Goal: Task Accomplishment & Management: Manage account settings

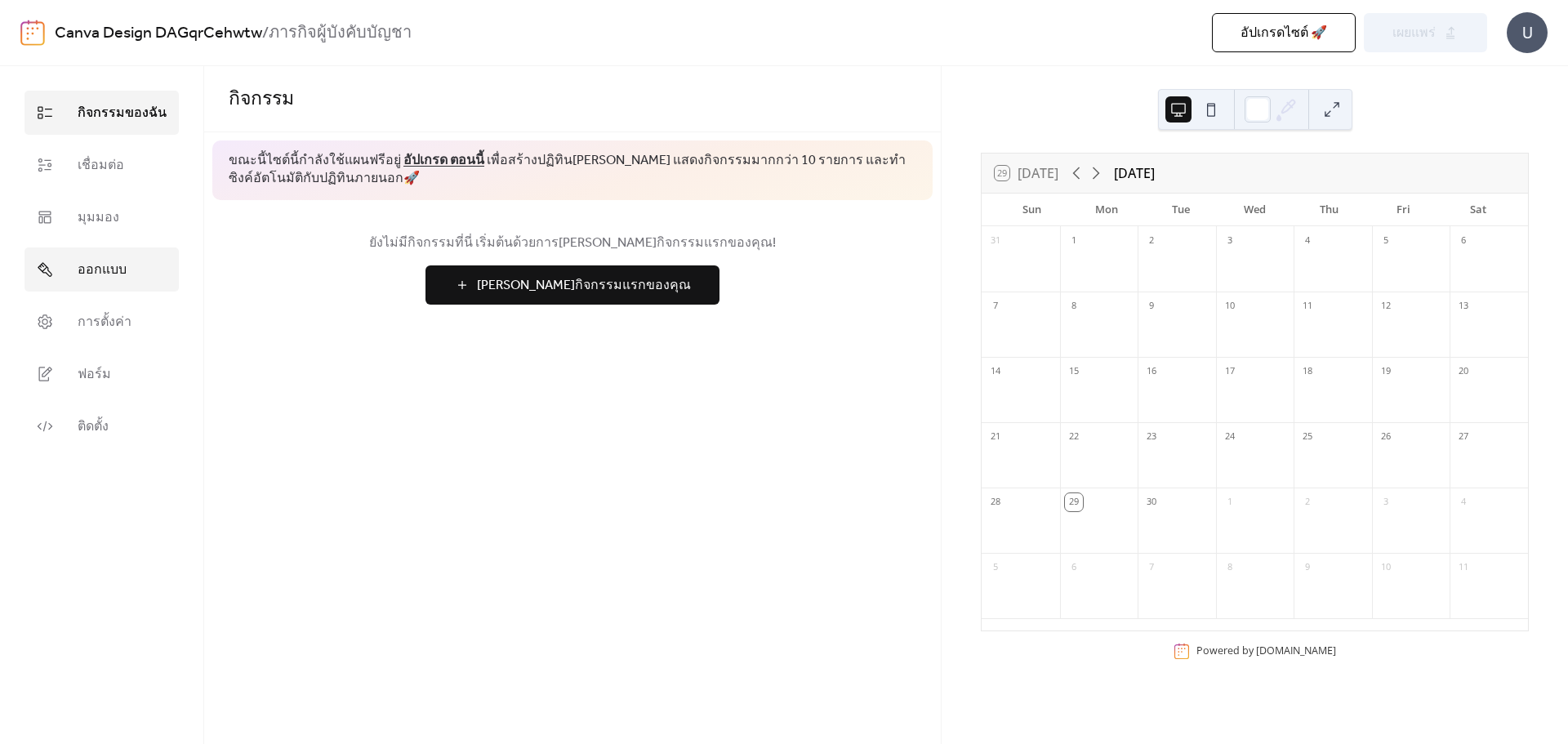
click at [85, 266] on span "ออกแบบ" at bounding box center [102, 270] width 49 height 19
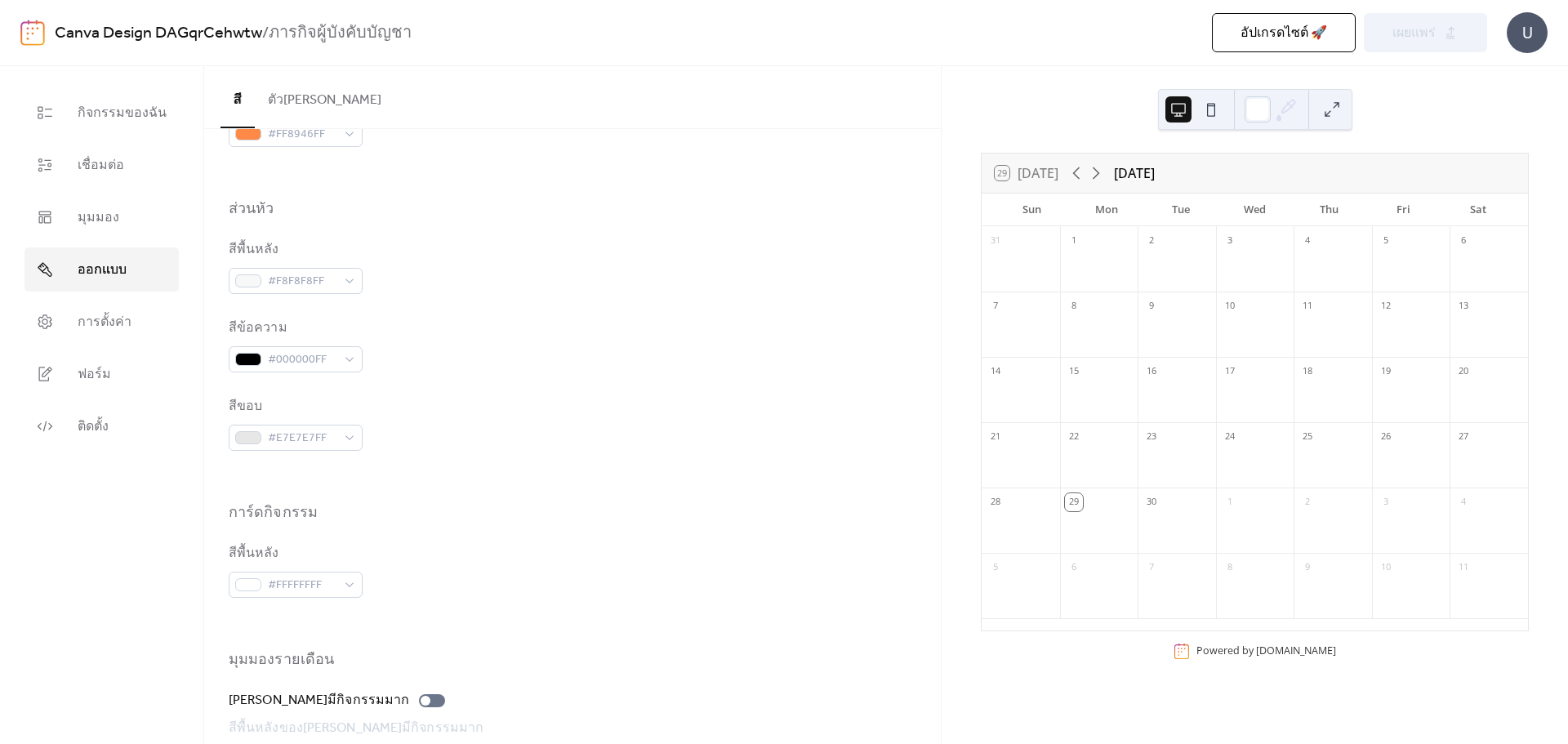
scroll to position [969, 0]
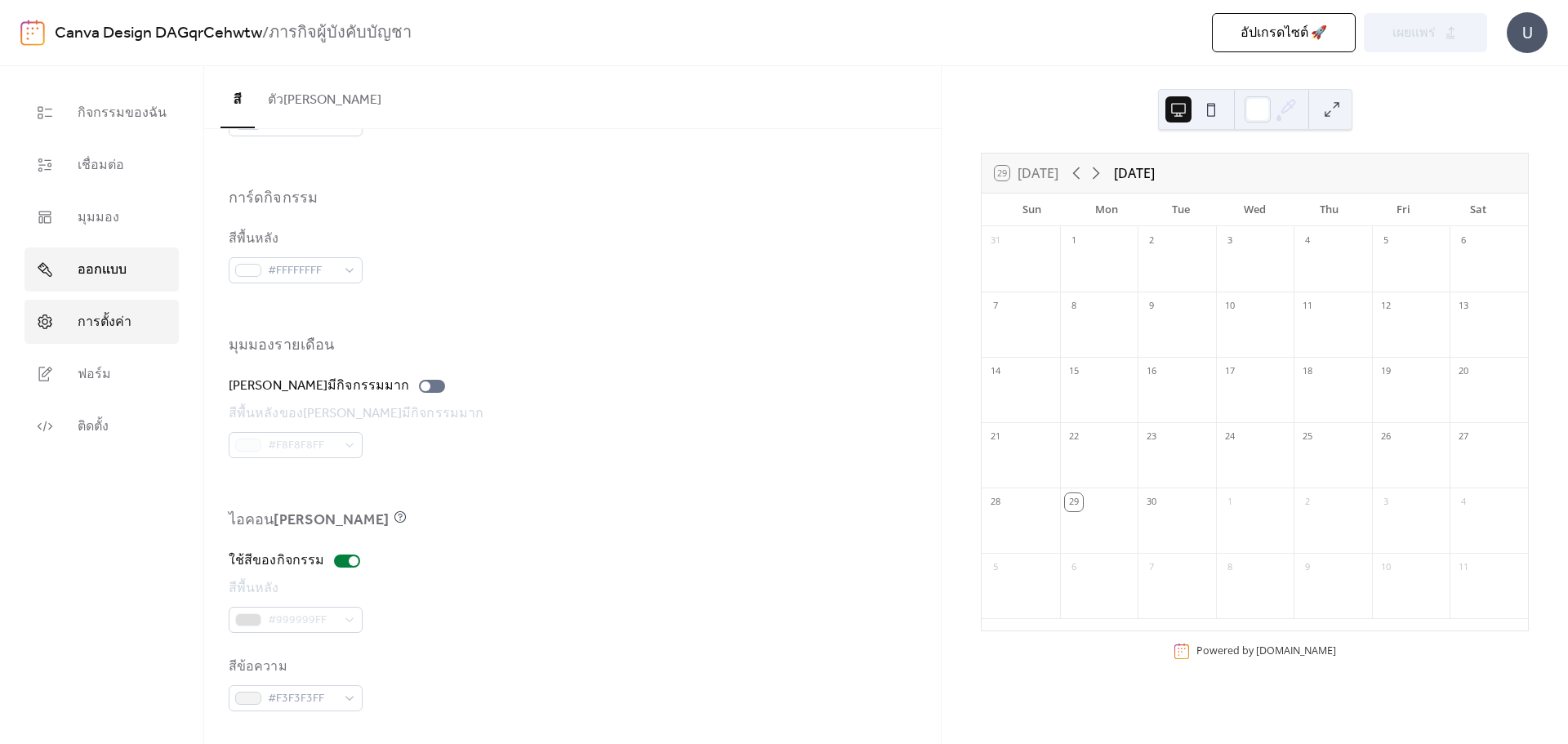
click at [84, 313] on span "การตั้งค่า" at bounding box center [104, 323] width 53 height 19
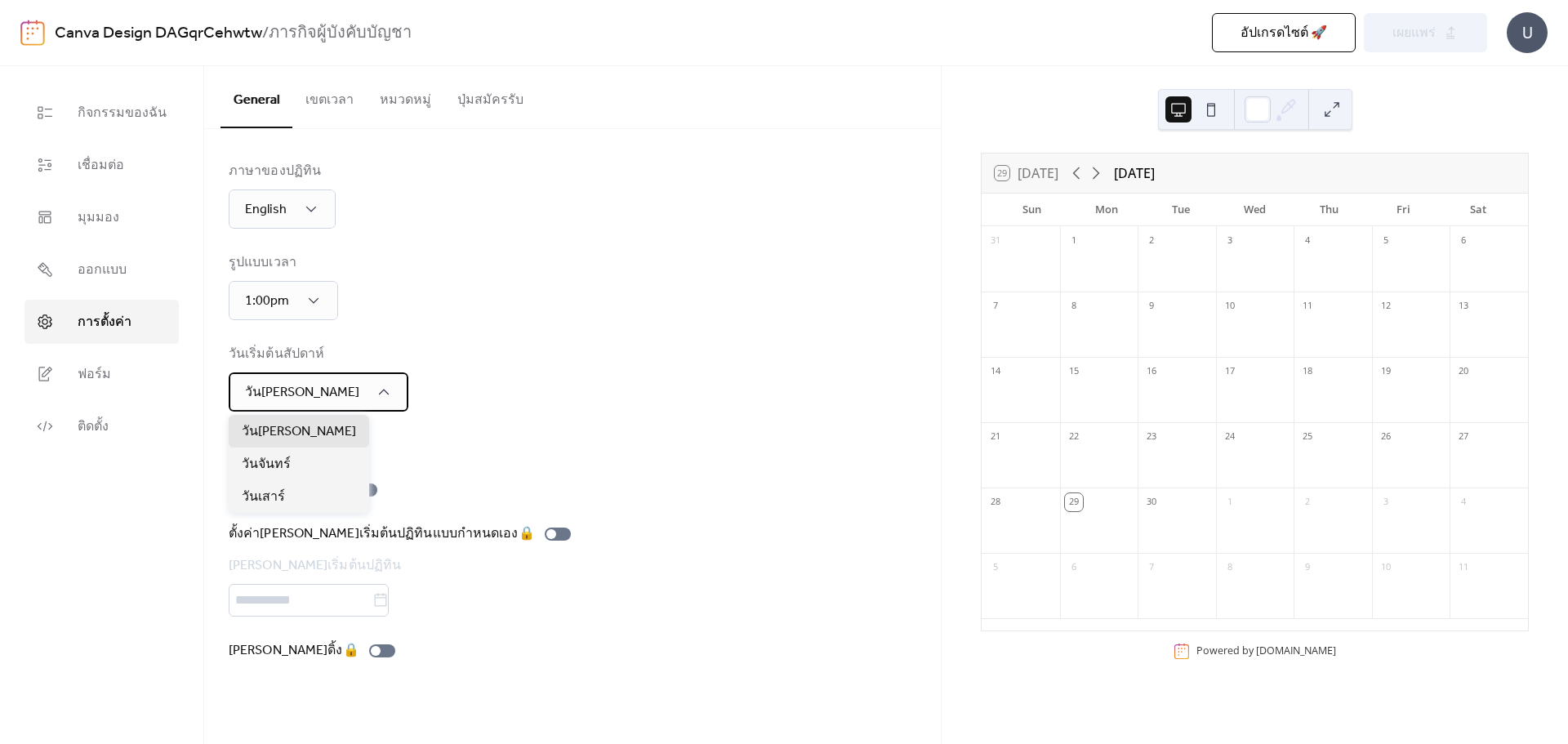
click at [375, 396] on icon at bounding box center [383, 392] width 17 height 17
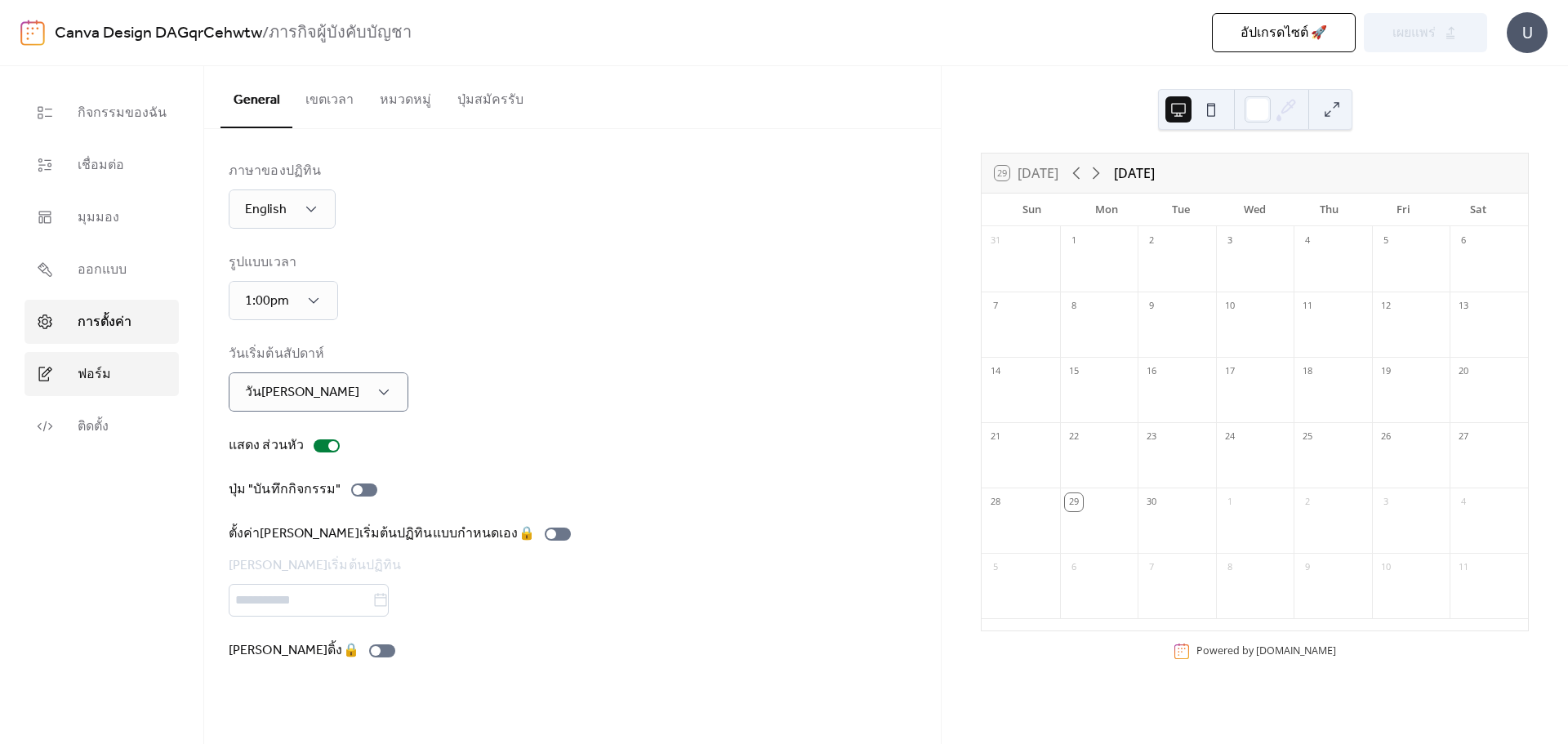
click at [105, 374] on span "ฟอร์ม" at bounding box center [94, 375] width 33 height 19
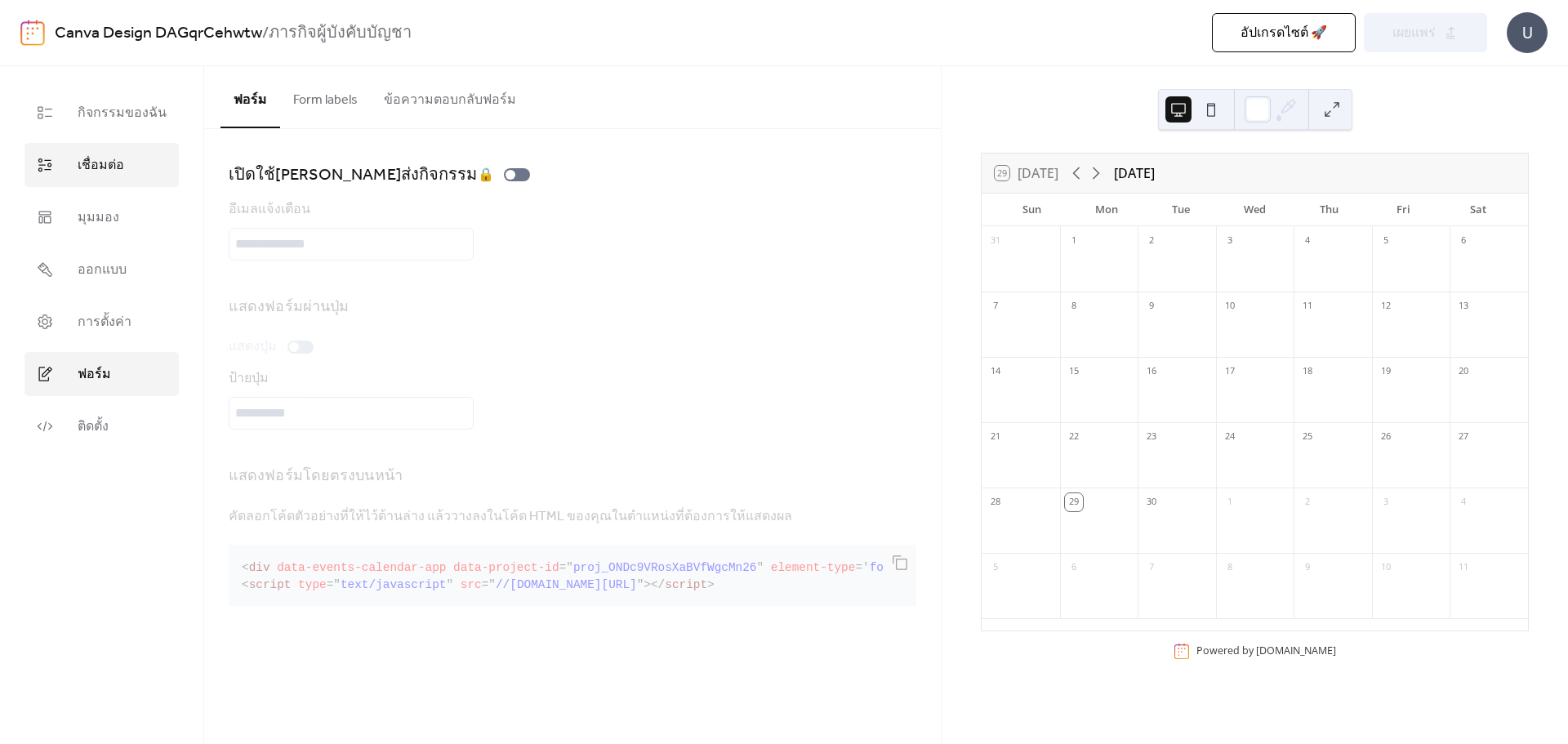
click at [127, 166] on link "เชื่อมต่อ" at bounding box center [101, 164] width 155 height 44
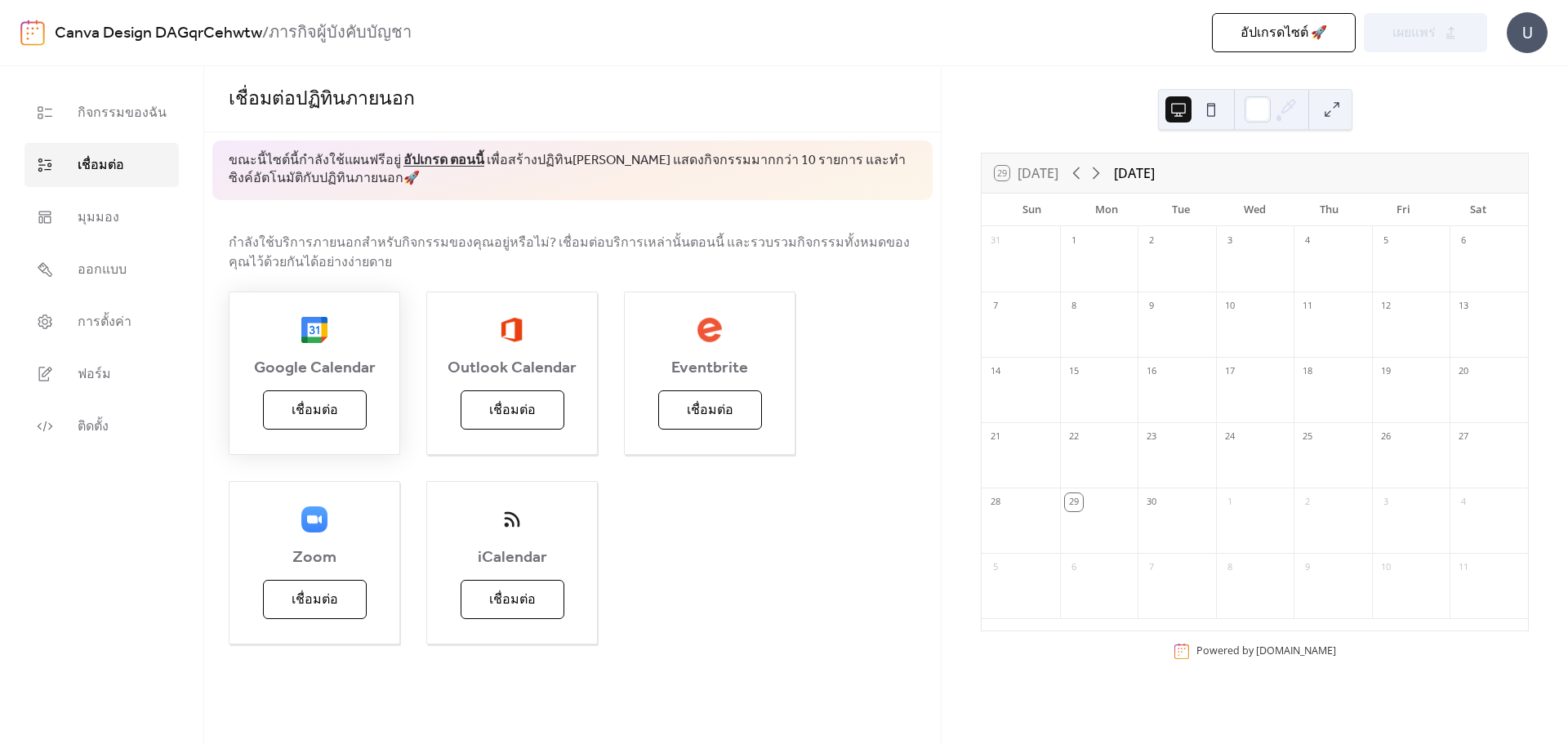
click at [331, 421] on span "เชื่อมต่อ" at bounding box center [315, 411] width 47 height 19
